Goal: Information Seeking & Learning: Learn about a topic

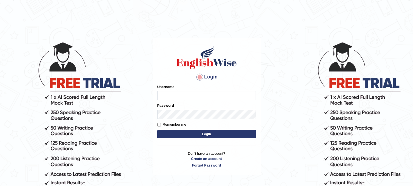
type input "rokibul_parramatta"
click at [198, 135] on button "Login" at bounding box center [206, 134] width 99 height 8
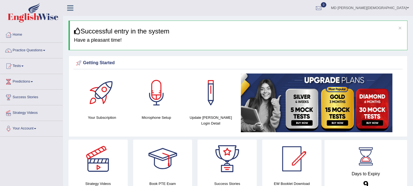
click at [46, 51] on link "Practice Questions" at bounding box center [31, 50] width 63 height 14
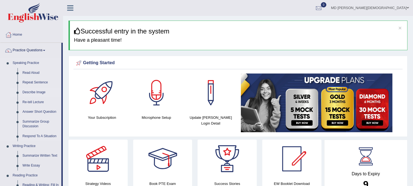
click at [37, 93] on link "Describe Image" at bounding box center [40, 93] width 41 height 10
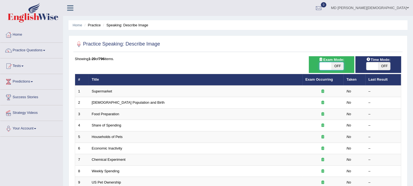
click at [326, 63] on span at bounding box center [326, 66] width 12 height 8
checkbox input "true"
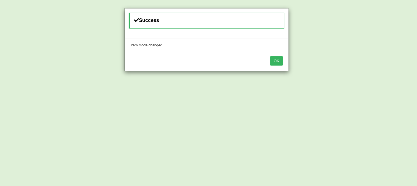
click at [280, 63] on button "OK" at bounding box center [276, 60] width 13 height 9
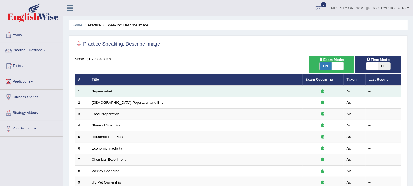
click at [239, 90] on td "Supermarket" at bounding box center [196, 92] width 214 height 12
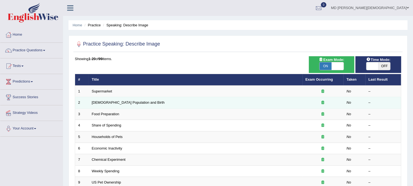
click at [189, 103] on td "[DEMOGRAPHIC_DATA] Population and Birth" at bounding box center [196, 103] width 214 height 12
click at [122, 100] on link "[DEMOGRAPHIC_DATA] Population and Birth" at bounding box center [128, 102] width 73 height 4
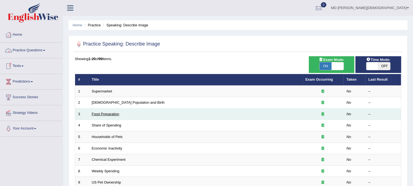
click at [107, 112] on link "Food Preparation" at bounding box center [105, 114] width 27 height 4
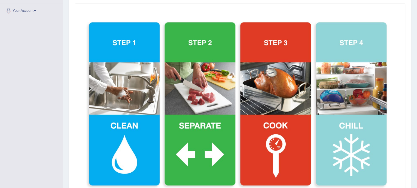
scroll to position [119, 0]
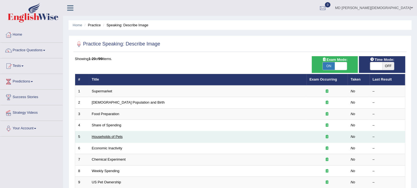
click at [112, 138] on link "Households of Pets" at bounding box center [107, 137] width 31 height 4
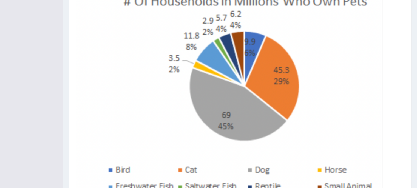
scroll to position [133, 0]
